Goal: Download file/media

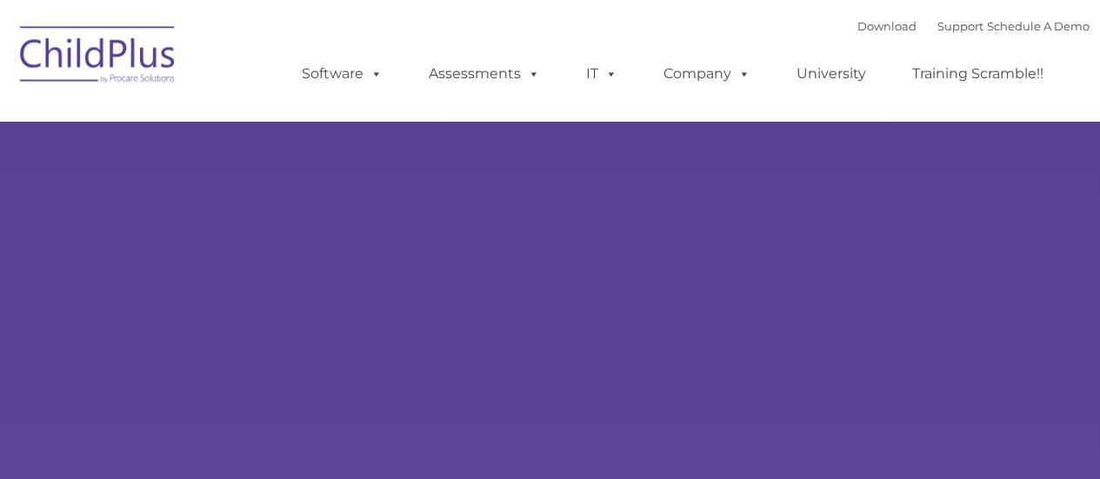
type input ""
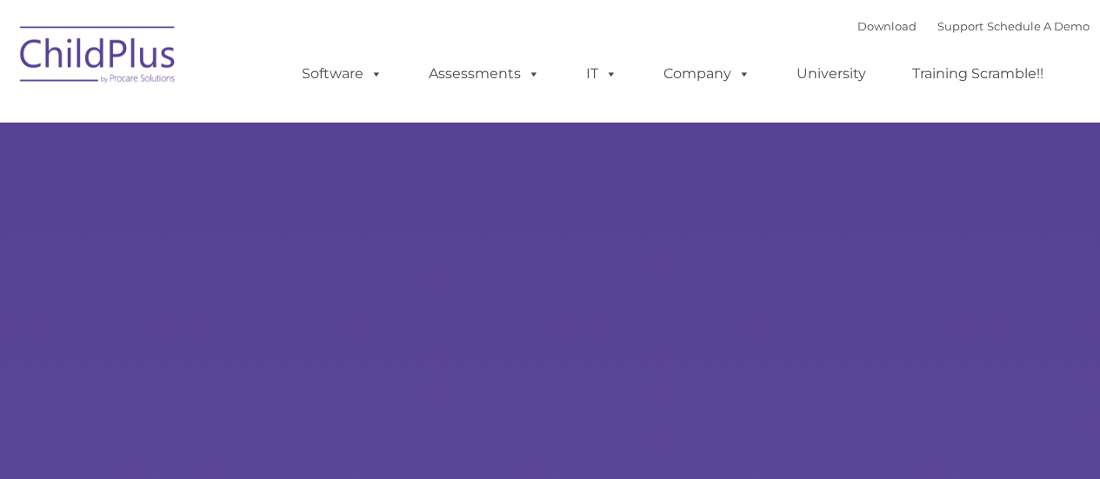
select select "MEDIUM"
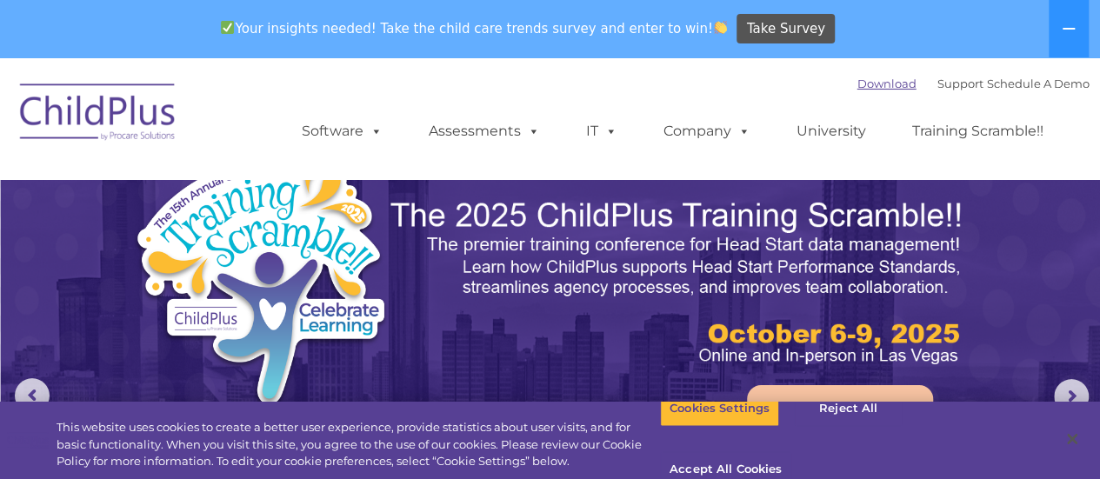
click at [858, 85] on link "Download" at bounding box center [887, 84] width 59 height 14
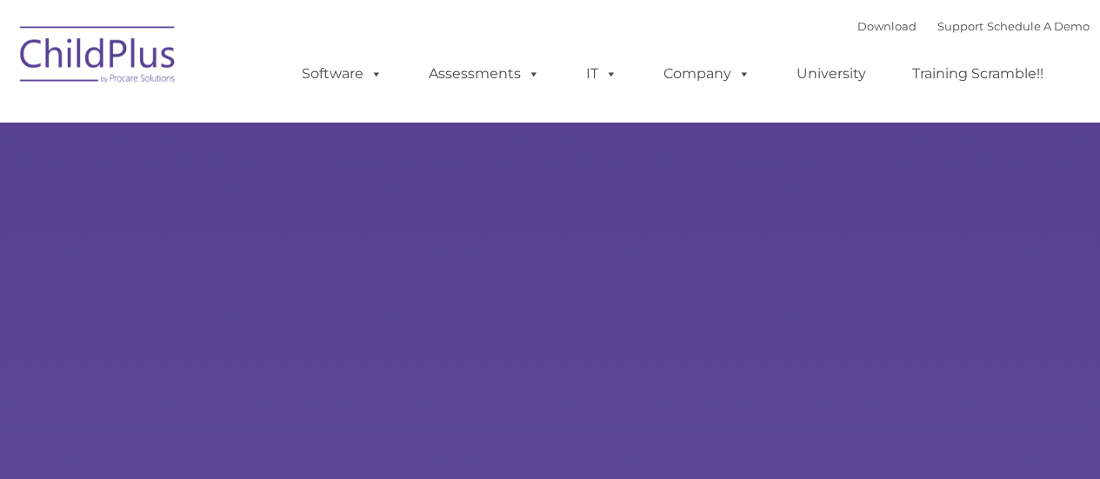
type input ""
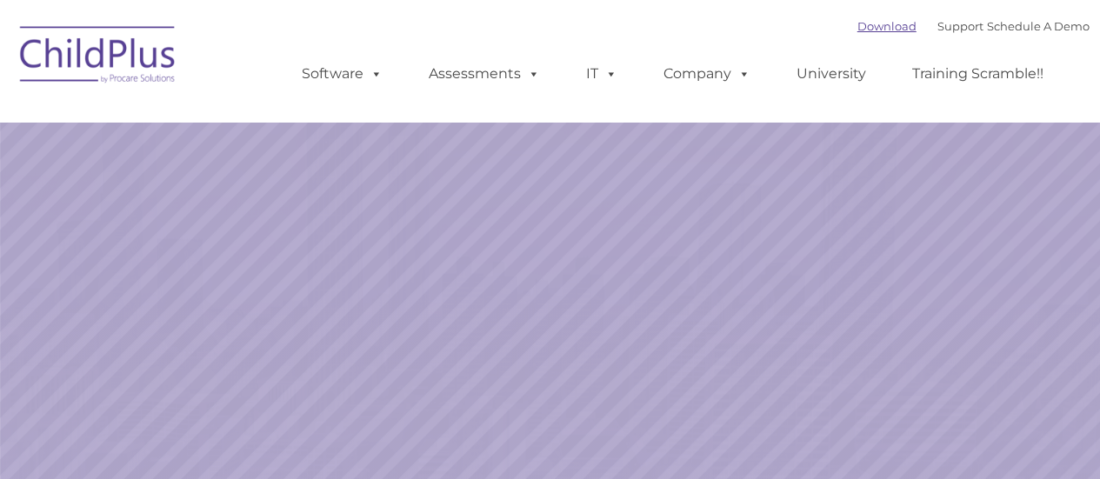
select select "MEDIUM"
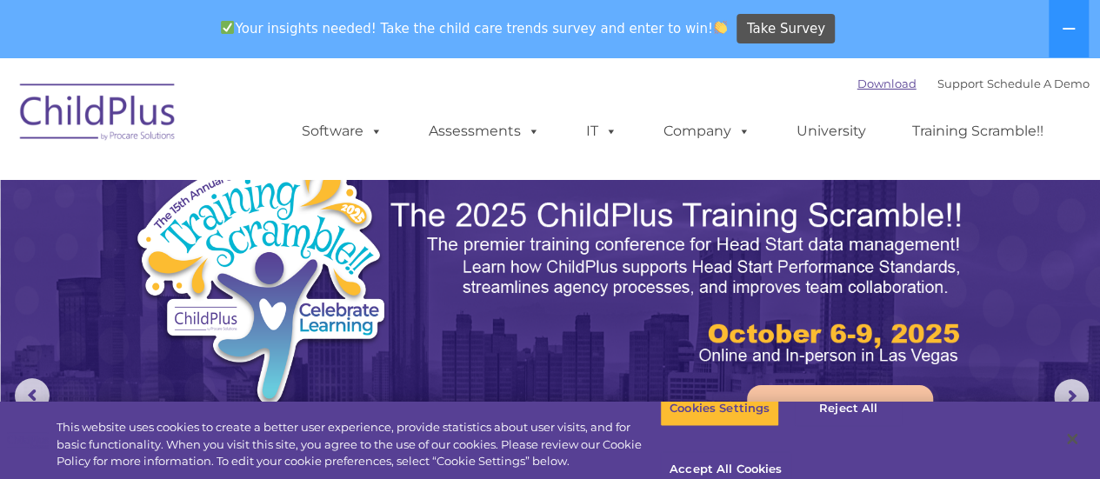
click at [866, 89] on link "Download" at bounding box center [887, 84] width 59 height 14
